Goal: Check status: Check status

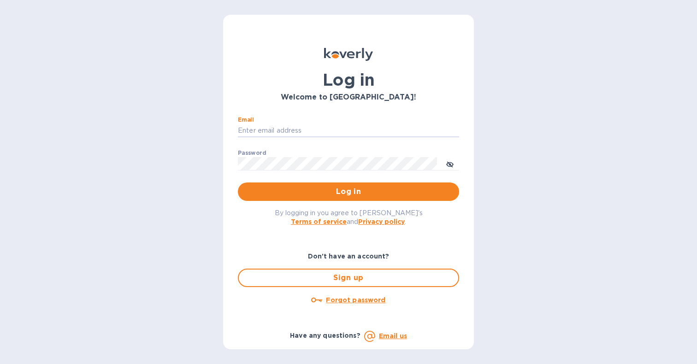
type input "suzie@arenisales.com"
click at [348, 191] on button "Log in" at bounding box center [348, 192] width 221 height 18
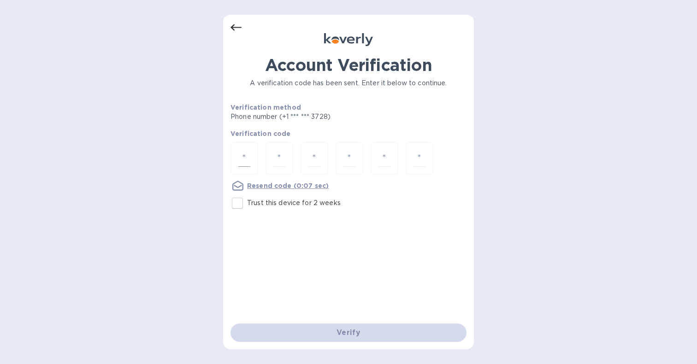
click at [244, 174] on div at bounding box center [244, 158] width 28 height 33
type input "6"
type input "4"
type input "9"
type input "4"
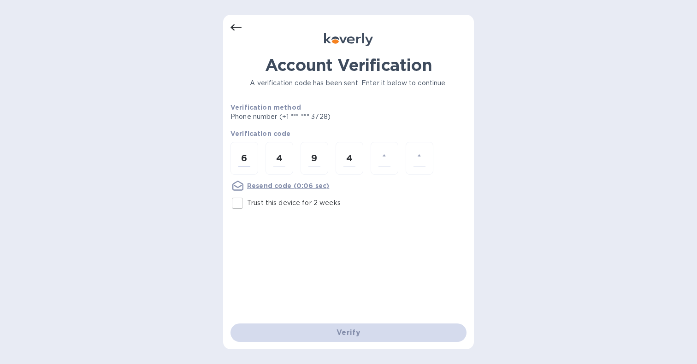
type input "6"
type input "9"
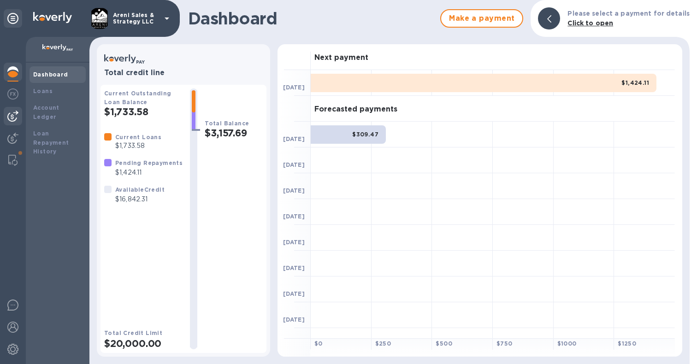
click at [14, 117] on img at bounding box center [12, 116] width 11 height 11
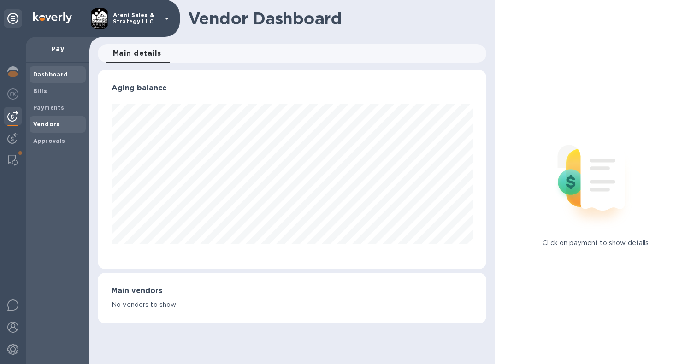
scroll to position [199, 384]
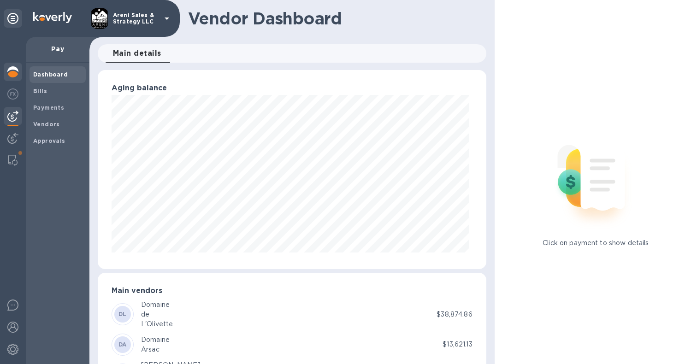
click at [13, 68] on img at bounding box center [12, 71] width 11 height 11
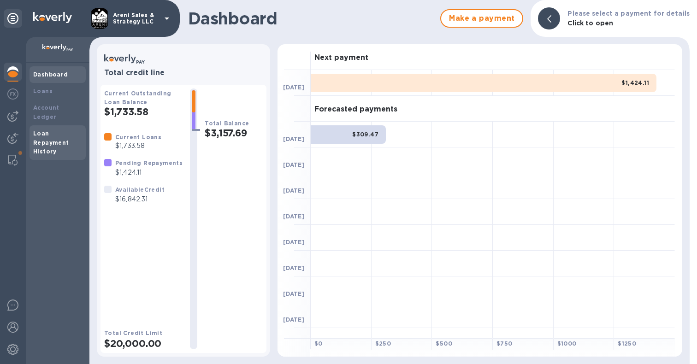
click at [49, 135] on div "Loan Repayment History" at bounding box center [57, 143] width 49 height 28
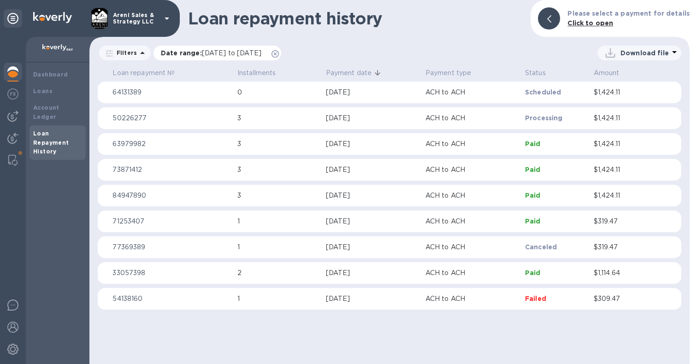
click at [279, 51] on icon at bounding box center [274, 53] width 7 height 7
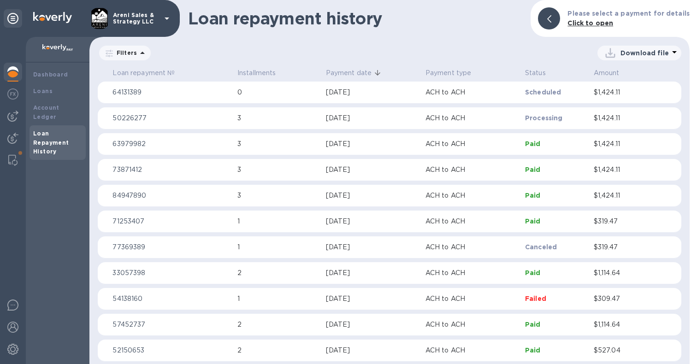
click at [108, 51] on icon at bounding box center [109, 53] width 7 height 7
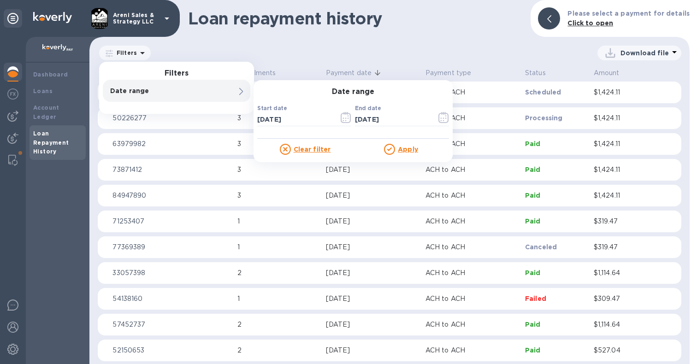
click at [215, 91] on div "Date range 0" at bounding box center [176, 91] width 147 height 22
click at [343, 120] on icon "button" at bounding box center [343, 120] width 1 height 1
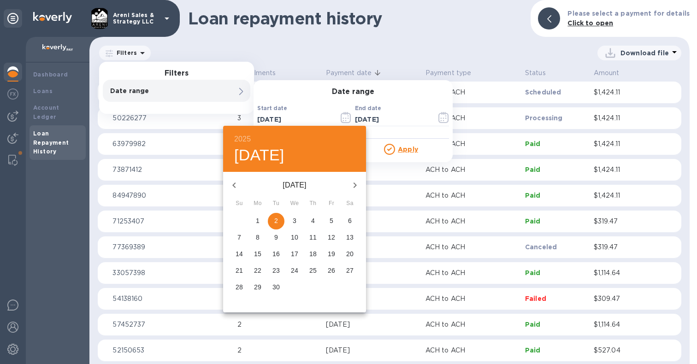
click at [230, 183] on icon "button" at bounding box center [234, 185] width 11 height 11
click at [235, 183] on icon "button" at bounding box center [233, 186] width 3 height 6
click at [311, 286] on p "31" at bounding box center [312, 287] width 7 height 9
type input "[DATE]"
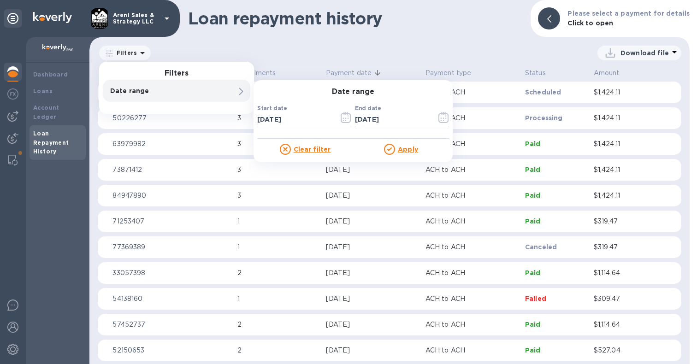
click at [446, 108] on button "button" at bounding box center [444, 117] width 22 height 22
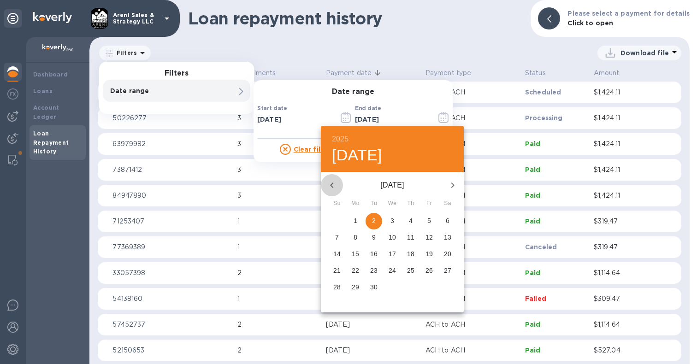
click at [334, 186] on icon "button" at bounding box center [331, 185] width 11 height 11
click at [336, 304] on p "31" at bounding box center [336, 303] width 7 height 9
type input "[DATE]"
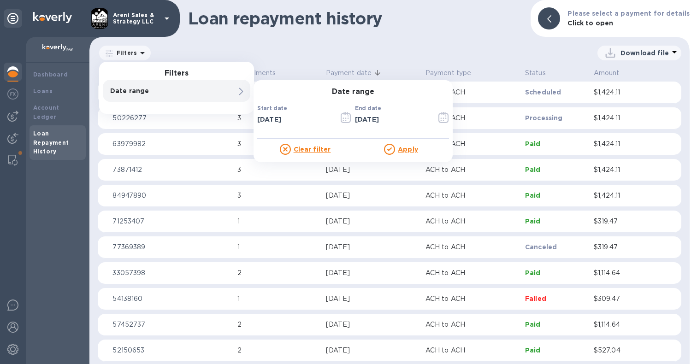
click at [414, 146] on u "Apply" at bounding box center [408, 149] width 20 height 7
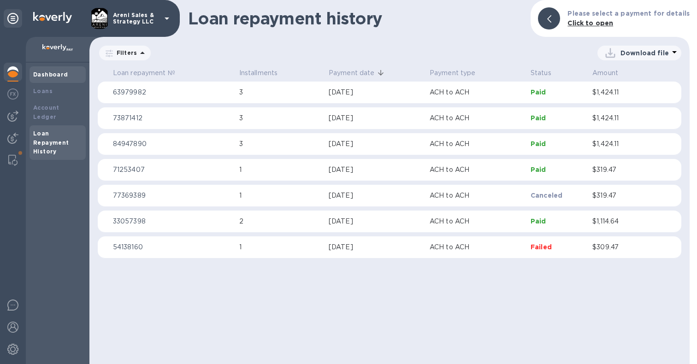
click at [58, 77] on b "Dashboard" at bounding box center [50, 74] width 35 height 7
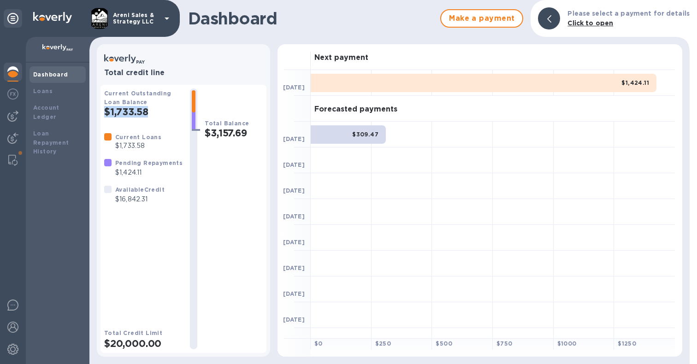
drag, startPoint x: 149, startPoint y: 113, endPoint x: 106, endPoint y: 112, distance: 43.3
click at [106, 112] on h2 "$1,733.58" at bounding box center [143, 112] width 78 height 12
click at [18, 117] on img at bounding box center [12, 116] width 11 height 11
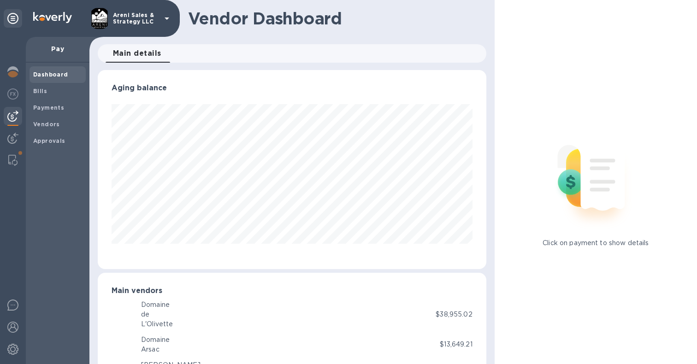
scroll to position [460717, 460532]
